Goal: Find specific page/section: Find specific page/section

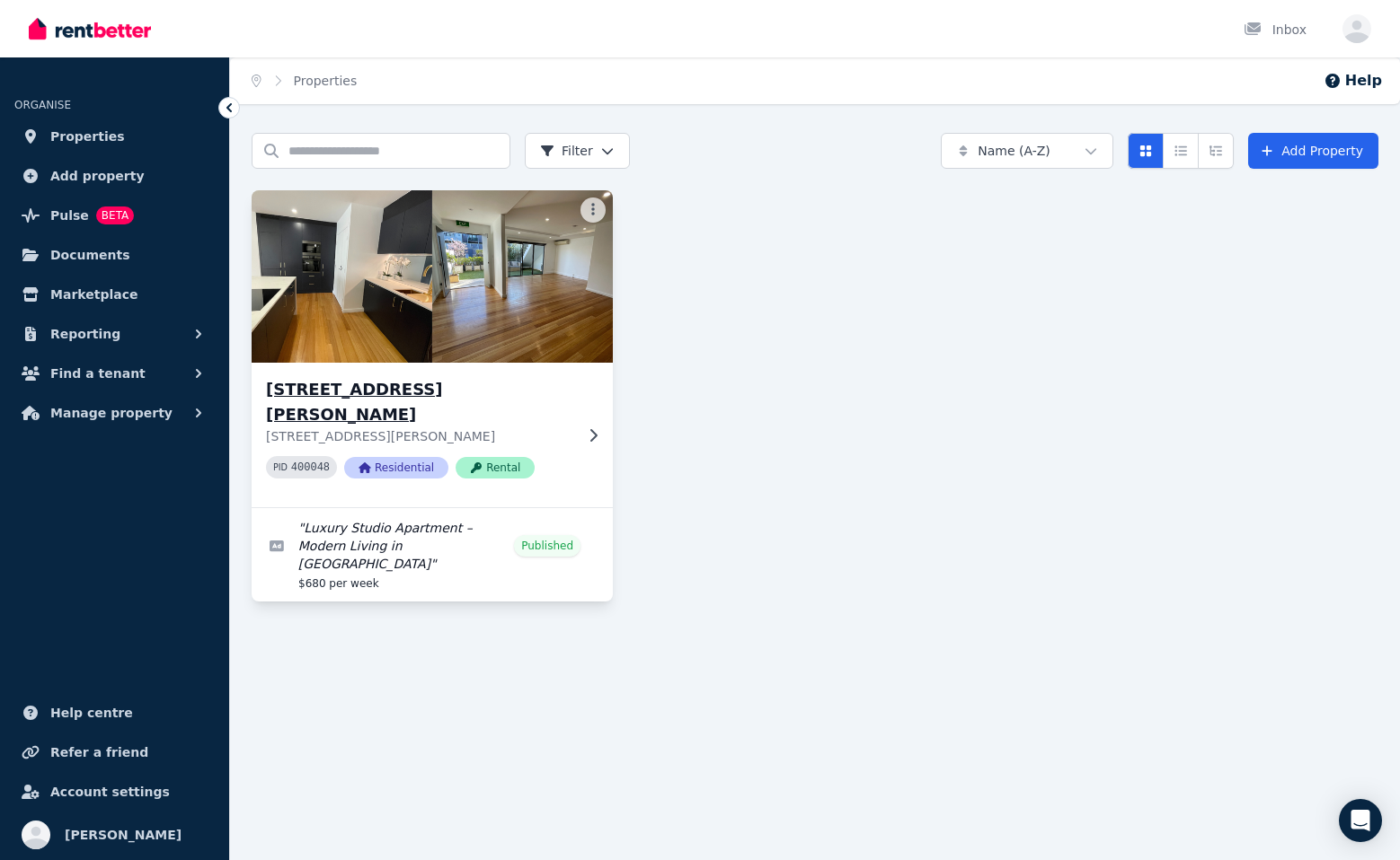
click at [413, 389] on h3 "[STREET_ADDRESS][PERSON_NAME]" at bounding box center [419, 402] width 307 height 50
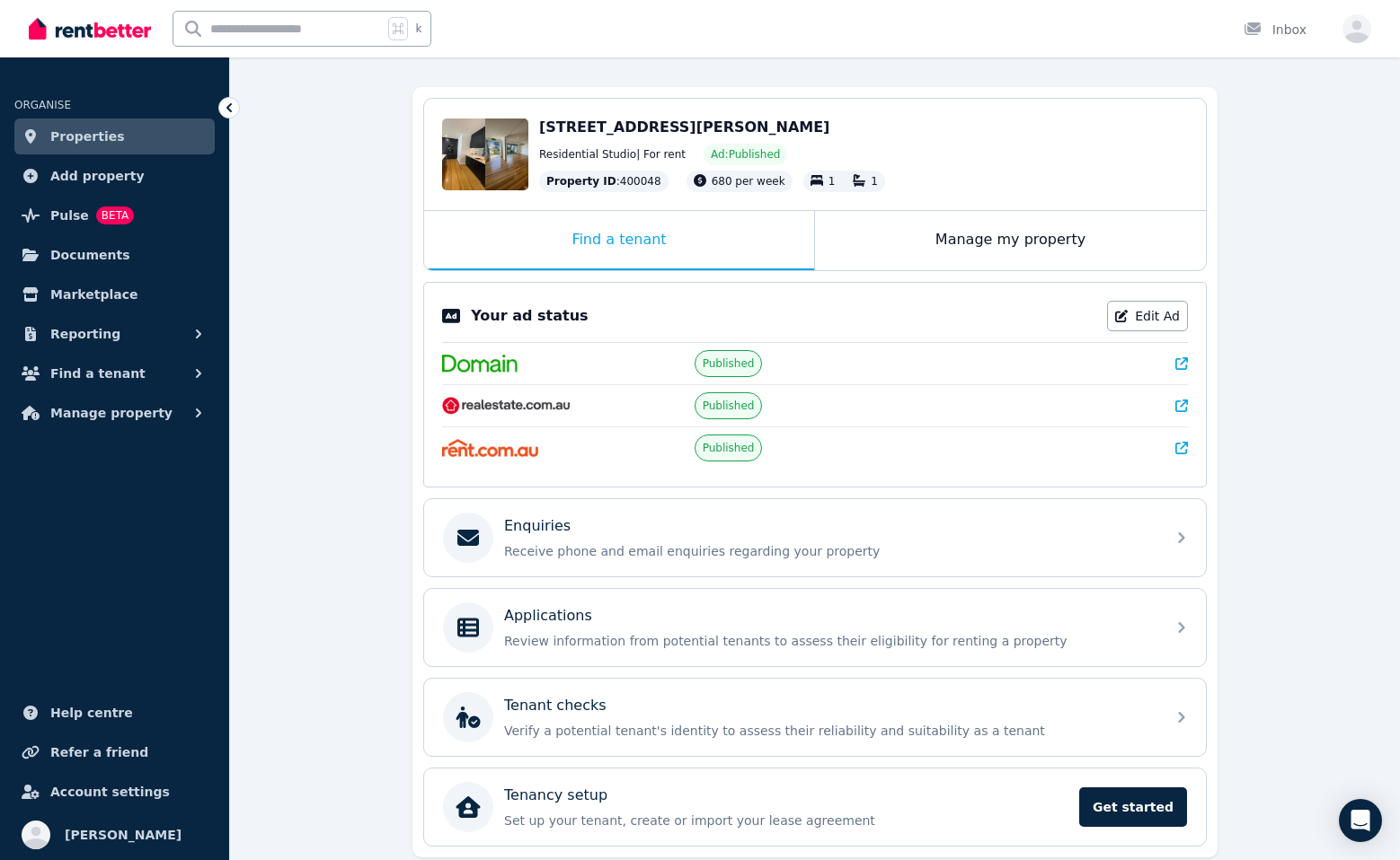
scroll to position [206, 0]
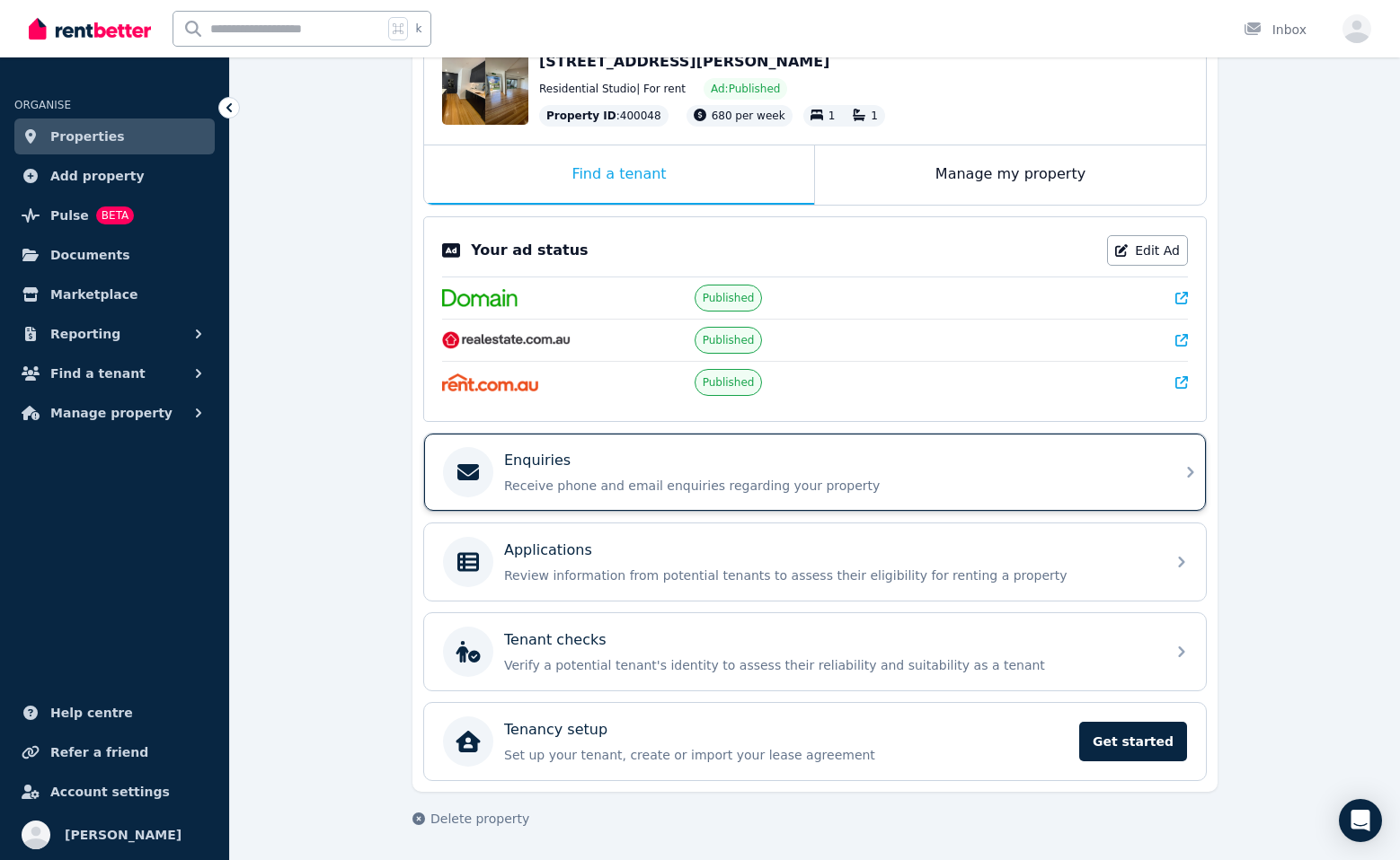
click at [519, 467] on p "Enquiries" at bounding box center [537, 461] width 67 height 22
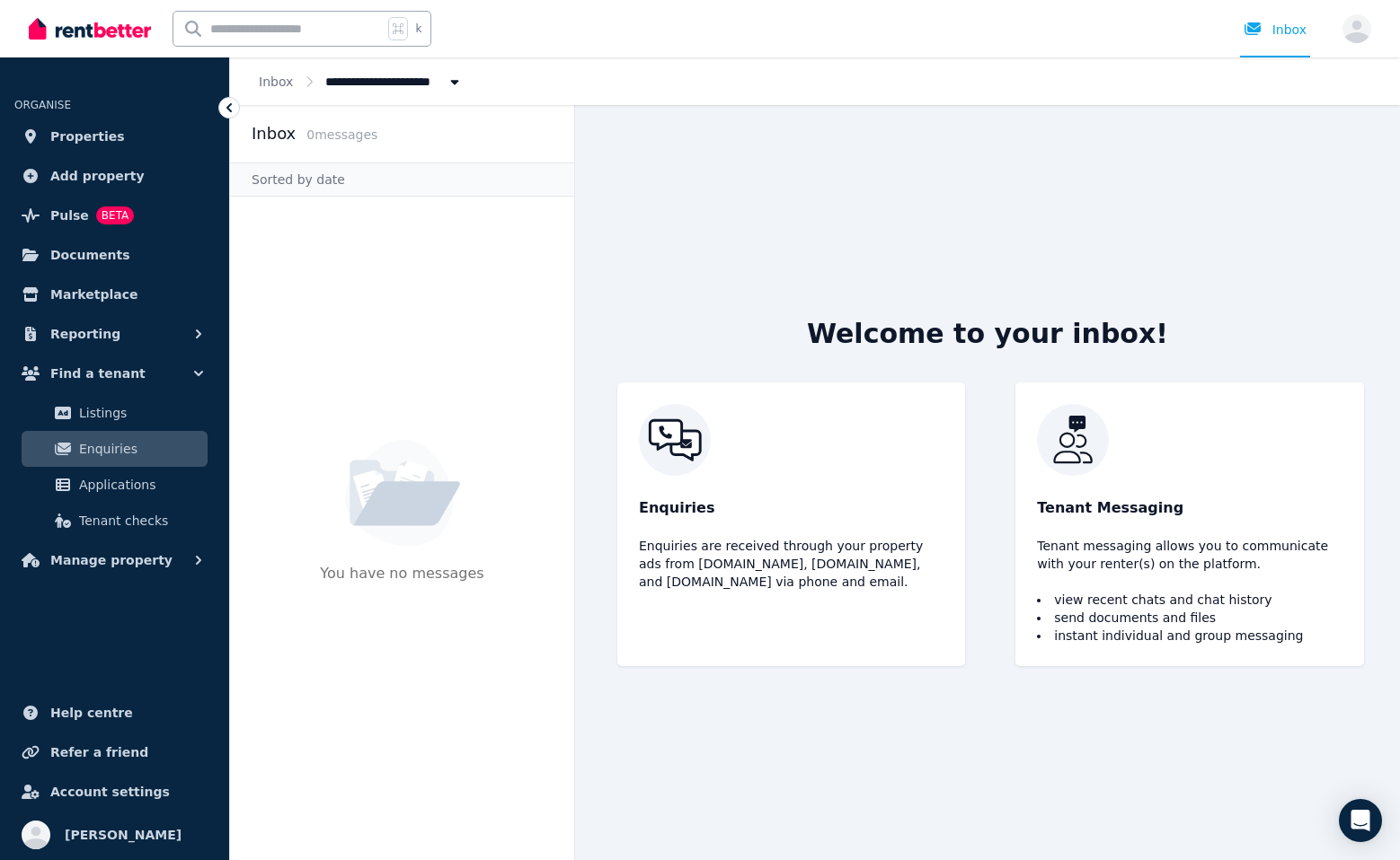
click at [802, 346] on div "Welcome to your inbox! Enquiries Enquiries are received through your property a…" at bounding box center [986, 482] width 805 height 755
click at [99, 30] on img at bounding box center [89, 29] width 122 height 27
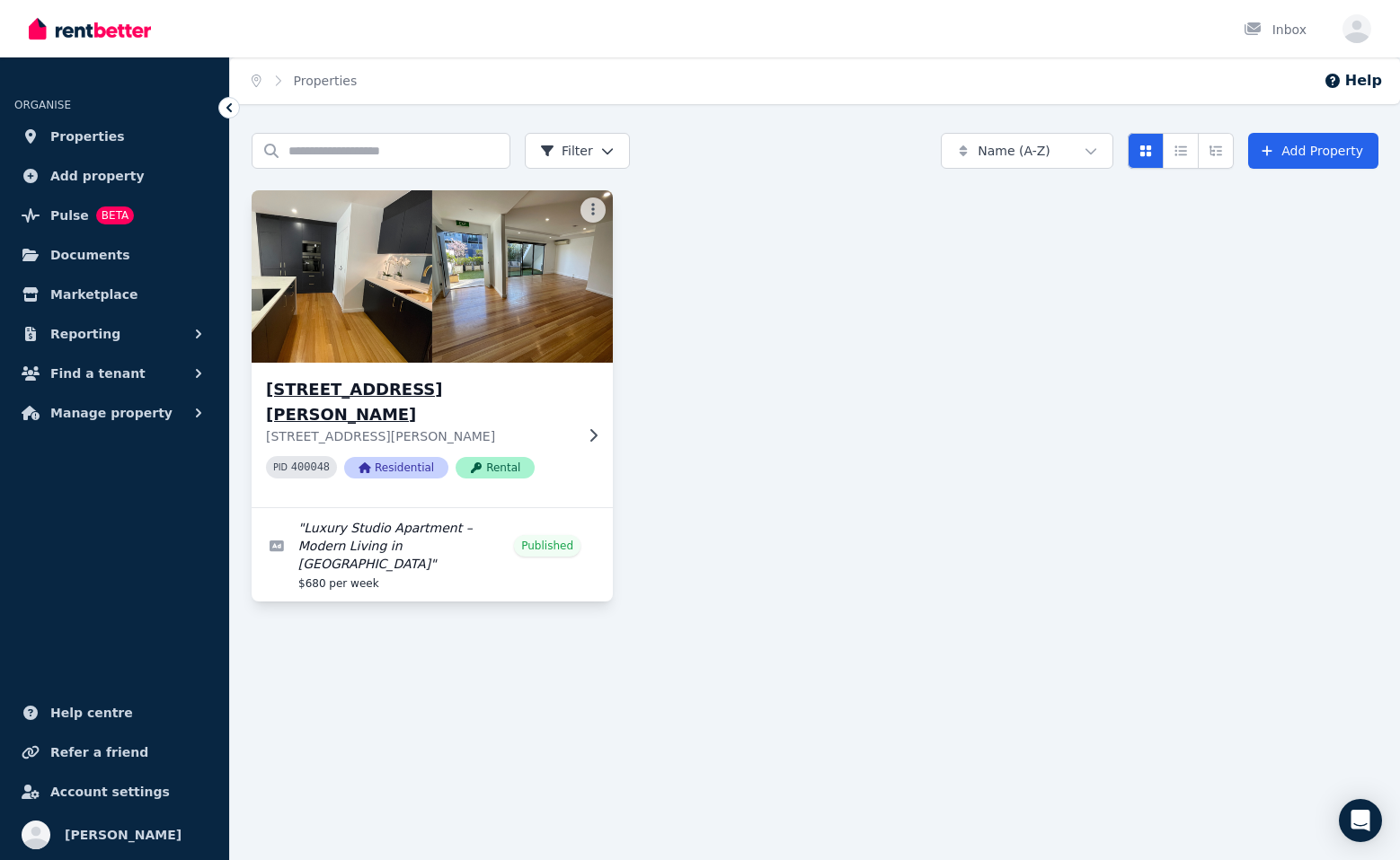
click at [429, 313] on img at bounding box center [432, 277] width 379 height 182
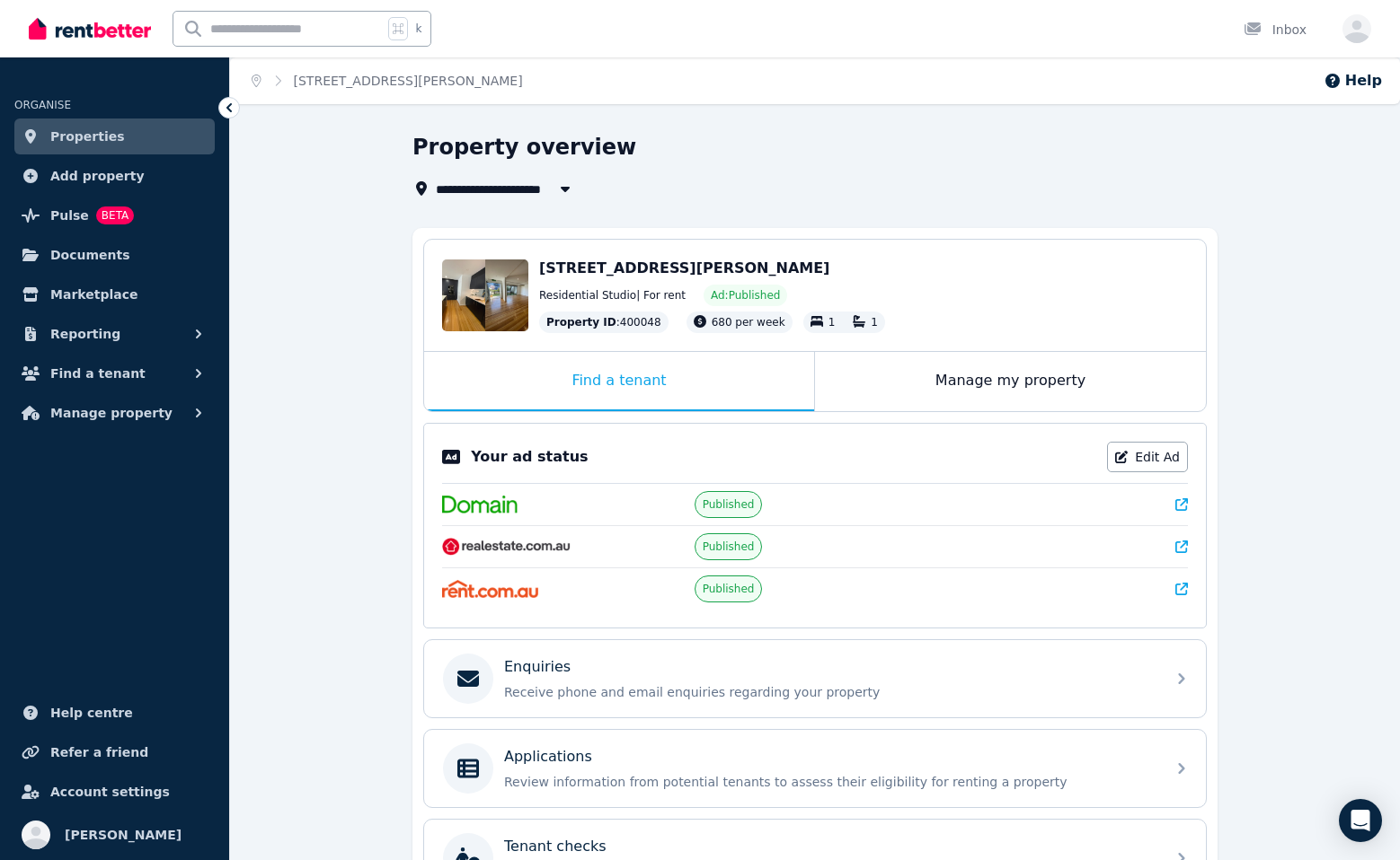
click at [1181, 539] on link at bounding box center [1182, 547] width 13 height 18
